Goal: Task Accomplishment & Management: Use online tool/utility

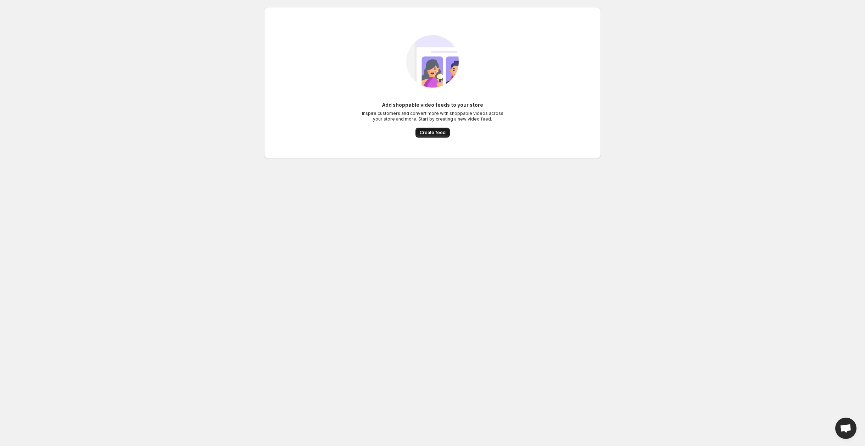
click at [431, 131] on span "Create feed" at bounding box center [433, 133] width 26 height 6
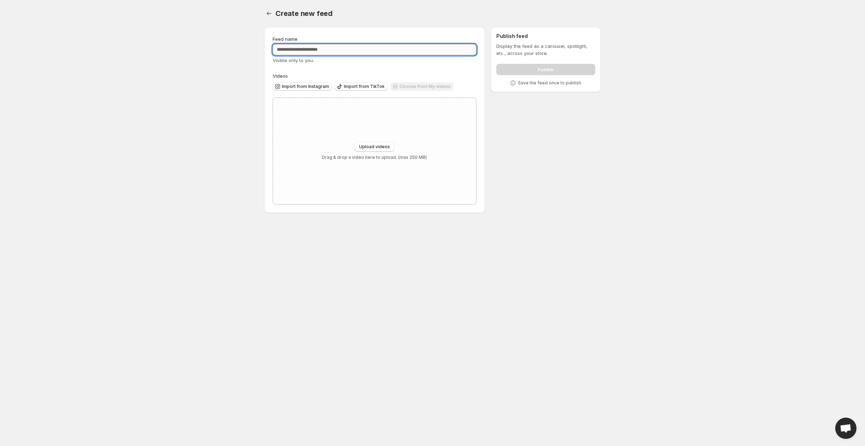
click at [335, 54] on input "Feed name" at bounding box center [375, 49] width 204 height 11
type input "**********"
click at [316, 86] on span "Import from Instagram" at bounding box center [305, 87] width 47 height 6
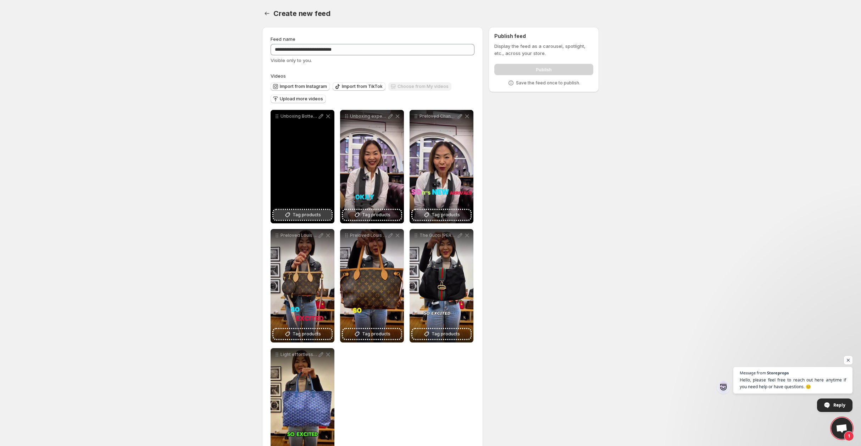
click at [315, 216] on span "Tag products" at bounding box center [306, 214] width 28 height 7
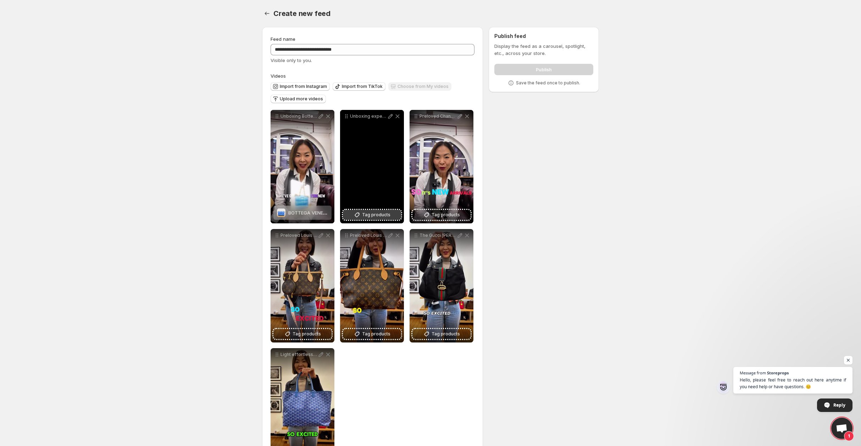
click at [382, 216] on span "Tag products" at bounding box center [376, 214] width 28 height 7
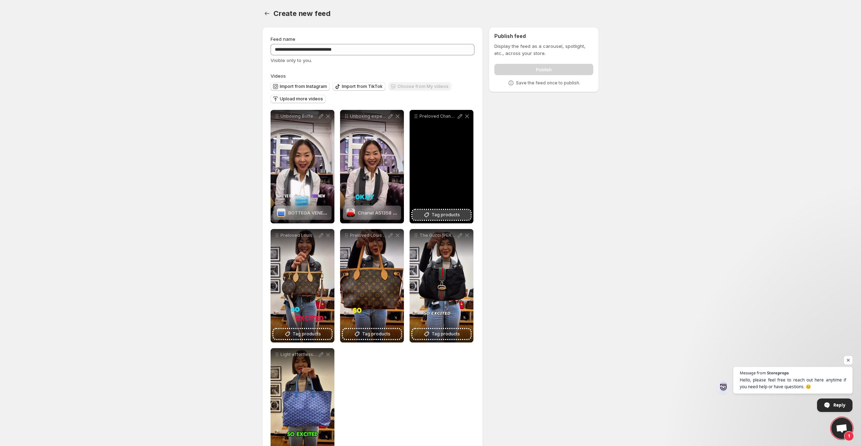
click at [441, 214] on span "Tag products" at bounding box center [445, 214] width 28 height 7
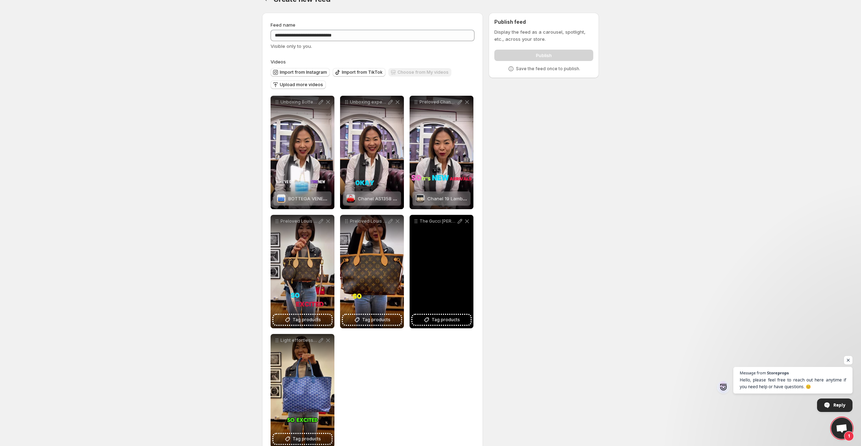
scroll to position [33, 0]
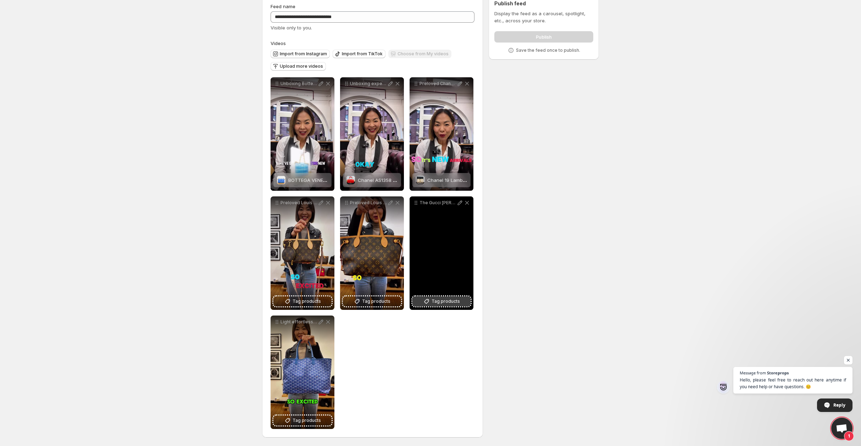
click at [457, 303] on span "Tag products" at bounding box center [445, 301] width 28 height 7
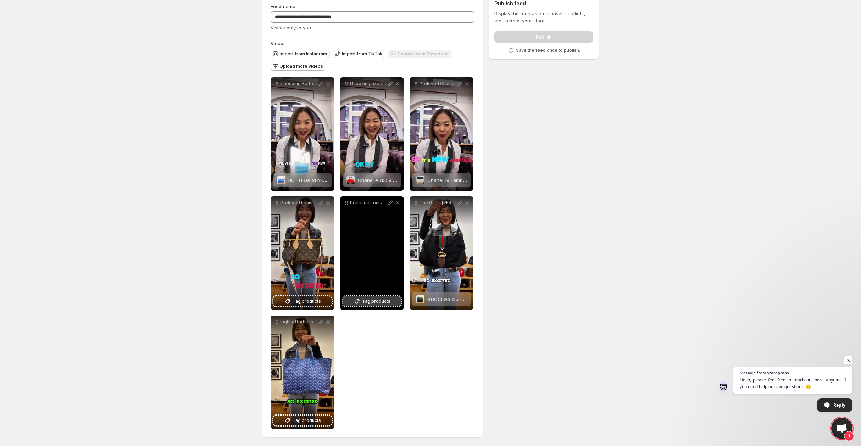
click at [375, 300] on span "Tag products" at bounding box center [376, 301] width 28 height 7
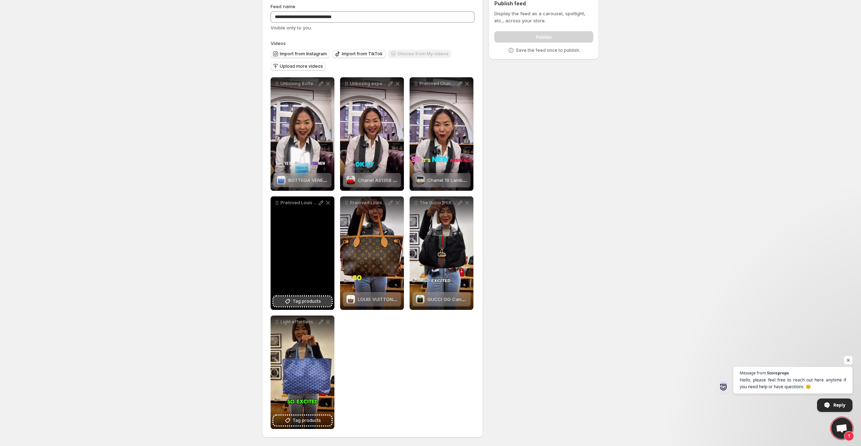
click at [302, 301] on span "Tag products" at bounding box center [306, 301] width 28 height 7
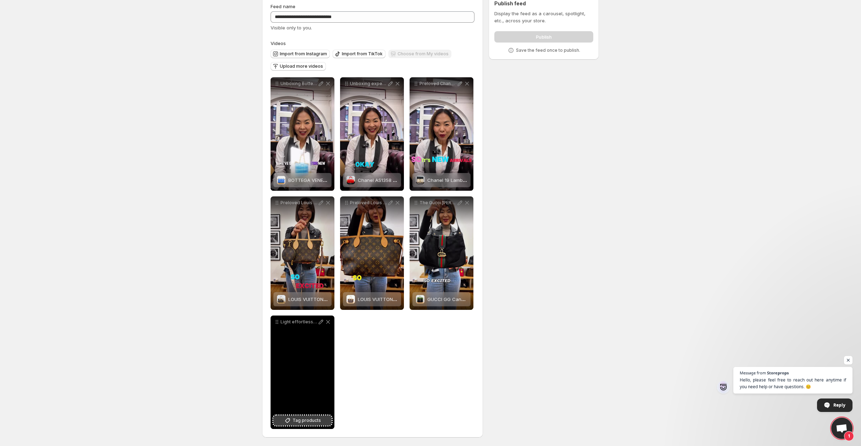
click at [312, 421] on span "Tag products" at bounding box center [306, 420] width 28 height 7
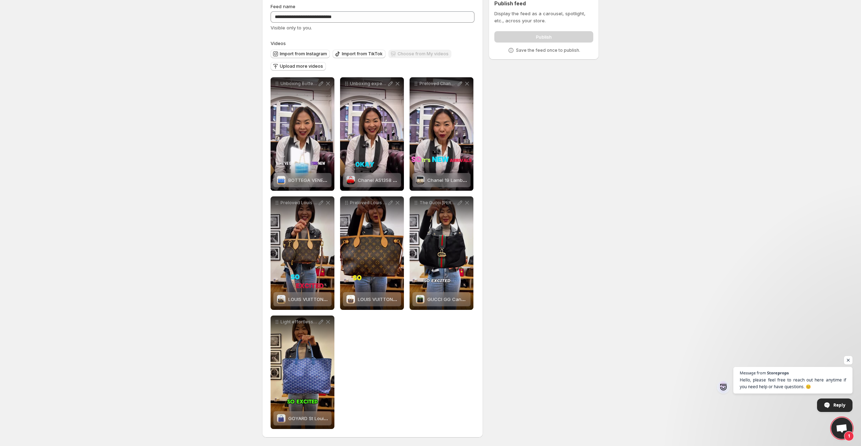
scroll to position [0, 0]
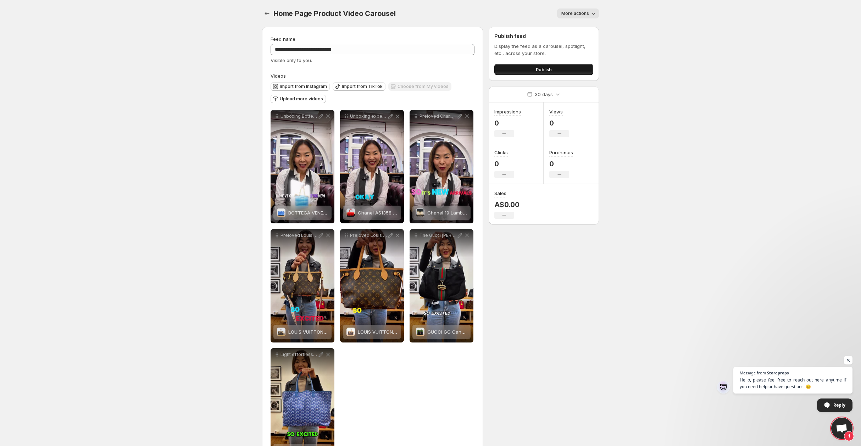
click at [539, 67] on span "Publish" at bounding box center [544, 69] width 16 height 7
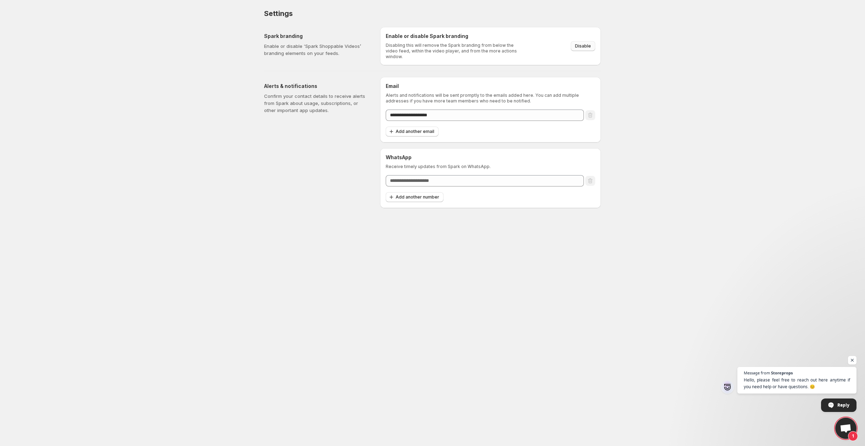
click at [584, 43] on span "Disable" at bounding box center [583, 46] width 16 height 6
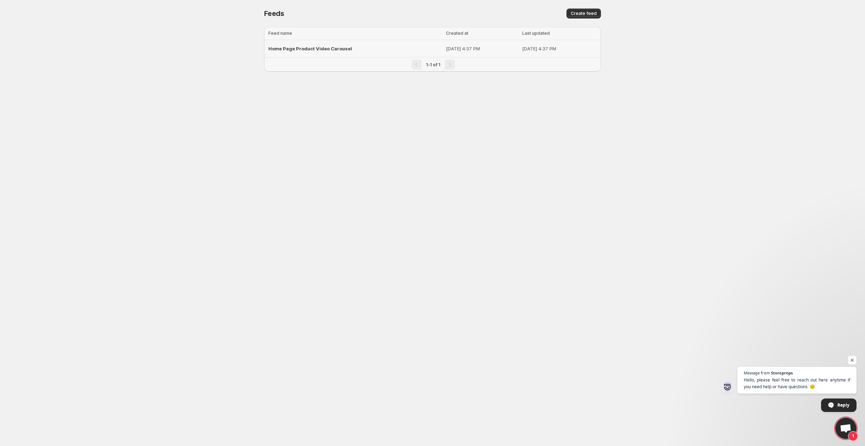
click at [343, 47] on span "Home Page Product Video Carousel" at bounding box center [310, 49] width 84 height 6
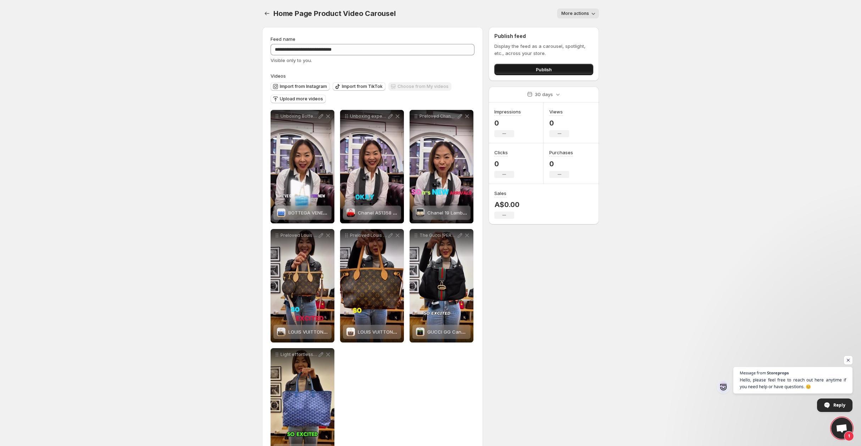
click at [547, 68] on span "Publish" at bounding box center [544, 69] width 16 height 7
click at [552, 69] on button "Publish" at bounding box center [543, 69] width 99 height 11
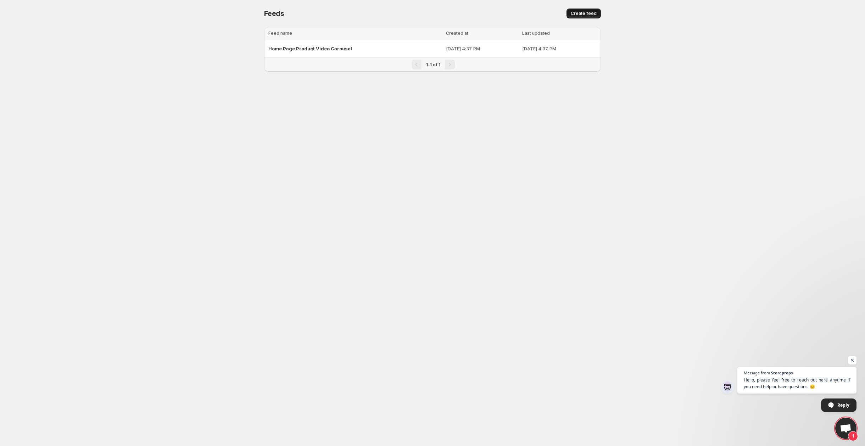
click at [591, 14] on span "Create feed" at bounding box center [584, 14] width 26 height 6
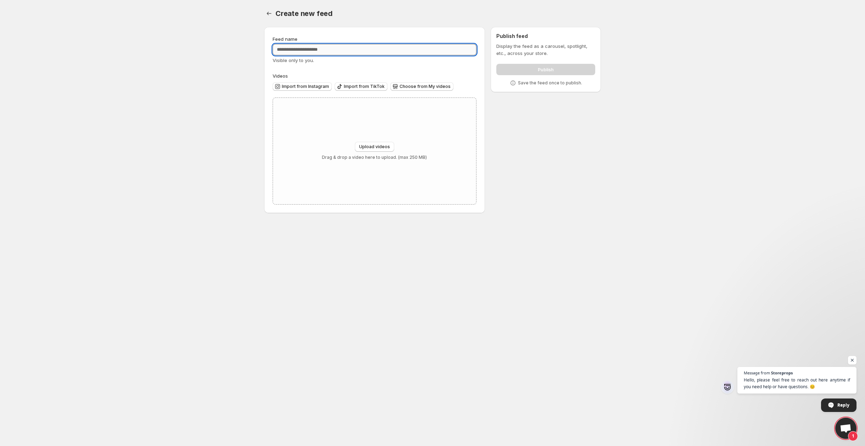
click at [374, 48] on input "Feed name" at bounding box center [375, 49] width 204 height 11
type input "**********"
click at [318, 88] on span "Import from Instagram" at bounding box center [305, 87] width 47 height 6
click at [424, 87] on span "Choose from My videos" at bounding box center [424, 87] width 51 height 6
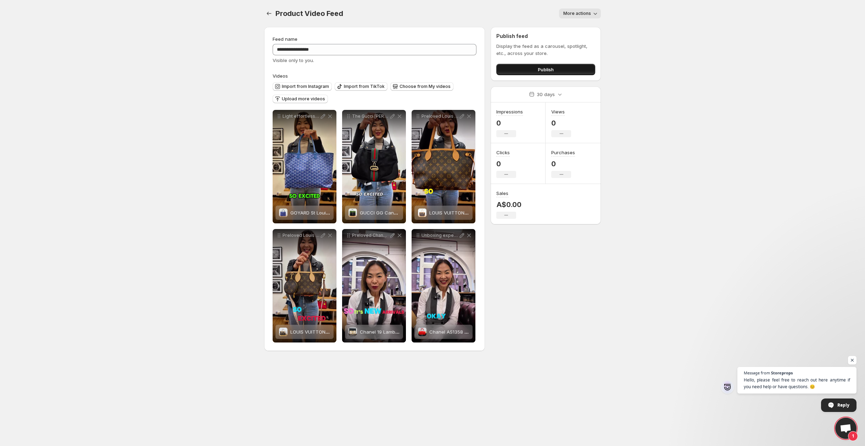
click at [524, 68] on button "Publish" at bounding box center [545, 69] width 99 height 11
click at [578, 69] on button "Publish" at bounding box center [545, 69] width 99 height 11
click at [270, 12] on icon "Settings" at bounding box center [268, 13] width 7 height 7
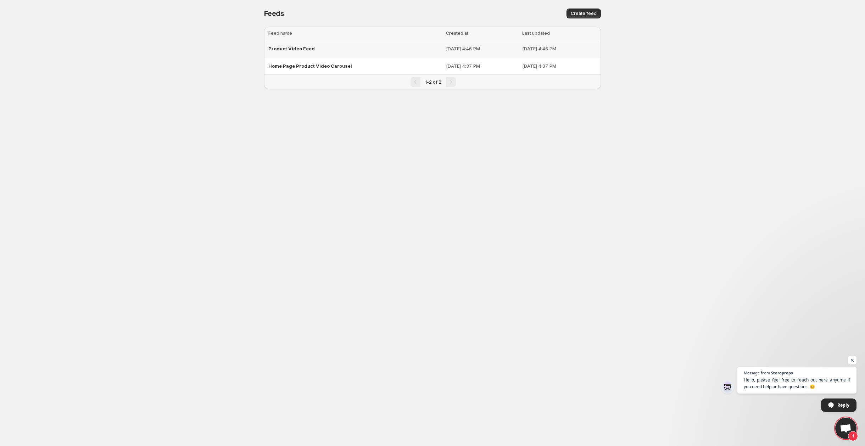
click at [379, 51] on div "Product Video Feed" at bounding box center [354, 48] width 173 height 13
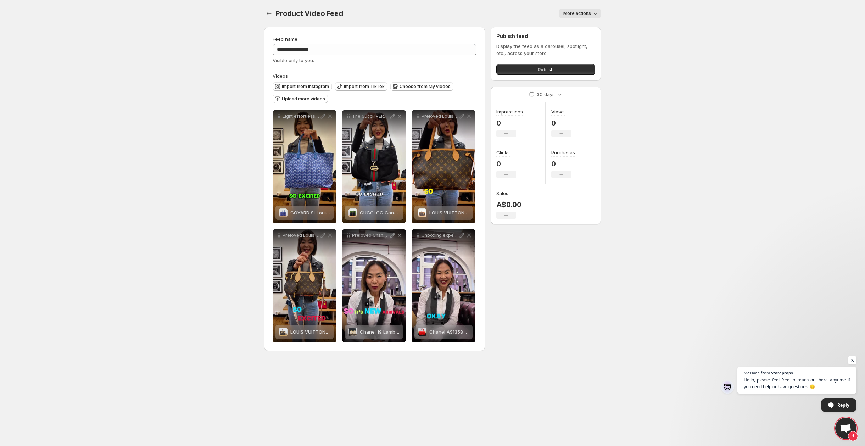
click at [595, 14] on icon "button" at bounding box center [596, 14] width 4 height 2
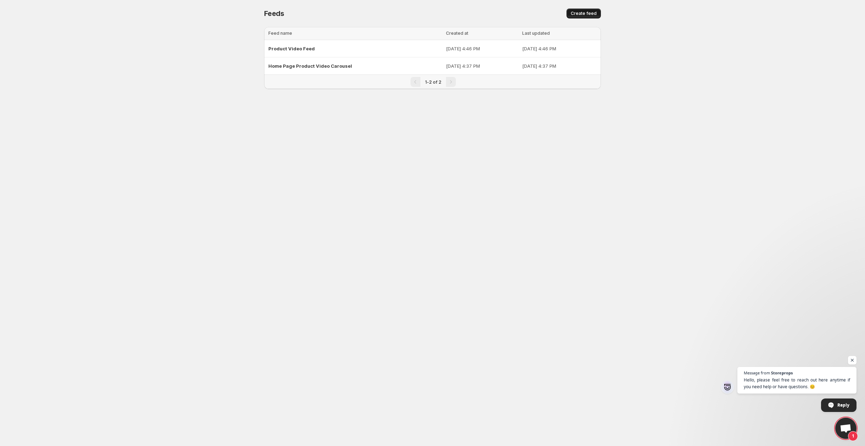
click at [585, 12] on span "Create feed" at bounding box center [584, 14] width 26 height 6
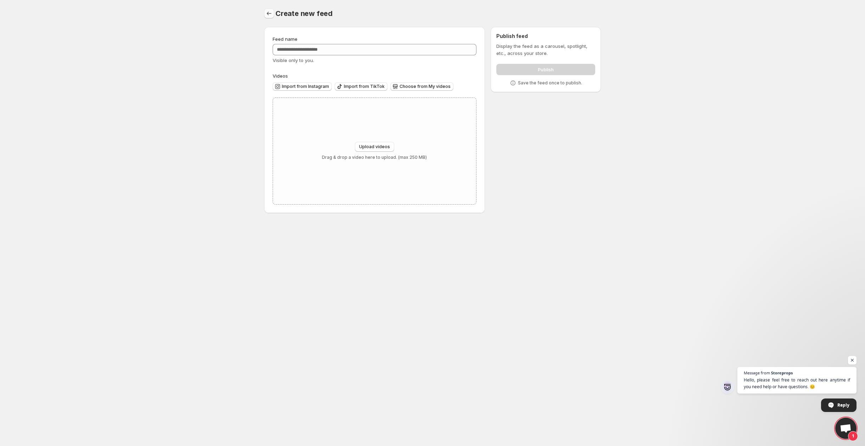
click at [270, 12] on icon "Settings" at bounding box center [268, 13] width 7 height 7
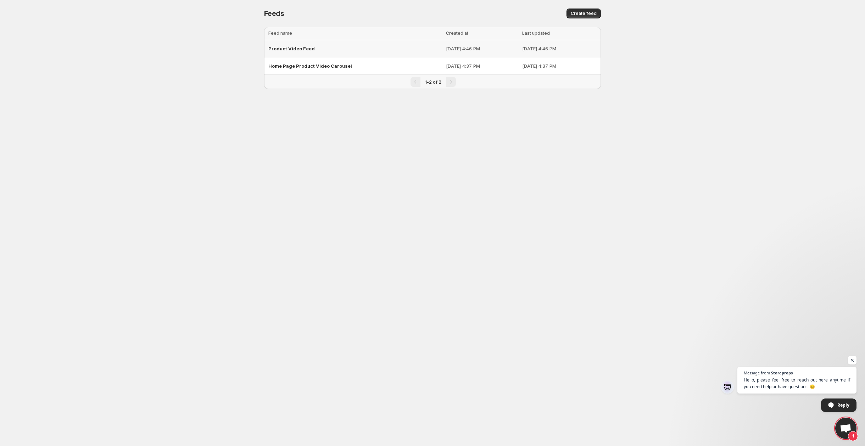
click at [302, 49] on span "Product Video Feed" at bounding box center [291, 49] width 46 height 6
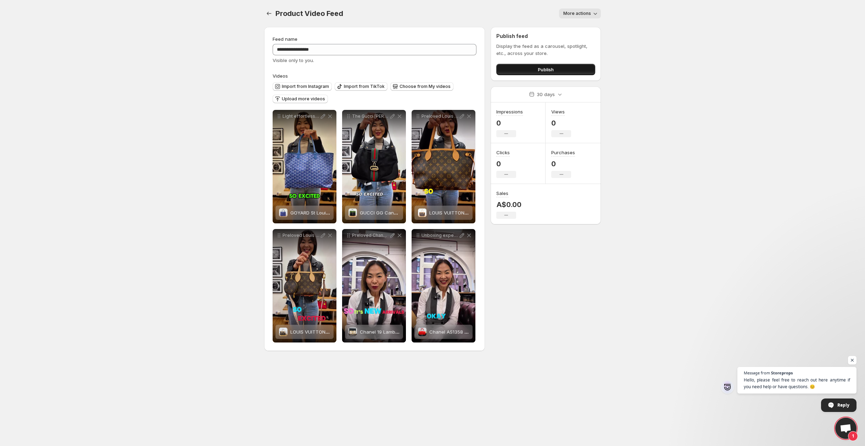
click at [508, 66] on button "Publish" at bounding box center [545, 69] width 99 height 11
click at [553, 68] on span "Publish" at bounding box center [546, 69] width 16 height 7
click at [267, 13] on icon "Settings" at bounding box center [268, 13] width 7 height 7
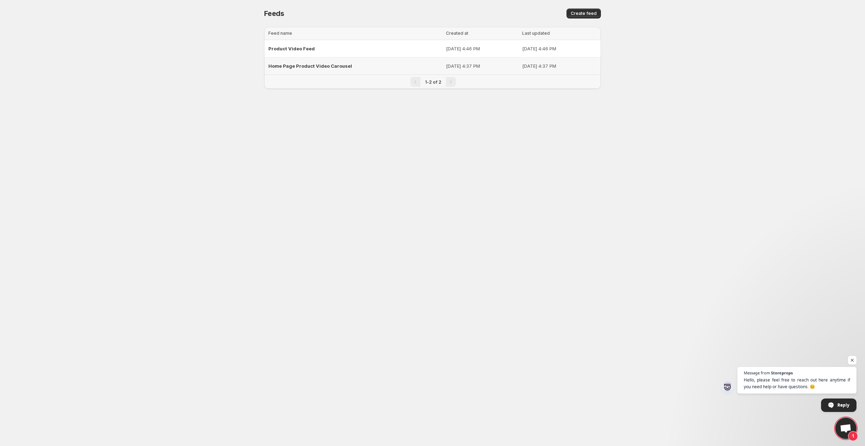
click at [334, 65] on span "Home Page Product Video Carousel" at bounding box center [310, 66] width 84 height 6
